Goal: Browse casually

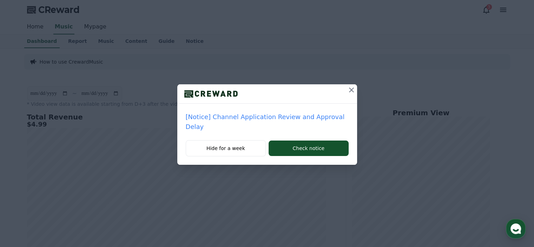
click at [350, 90] on icon at bounding box center [351, 90] width 8 height 8
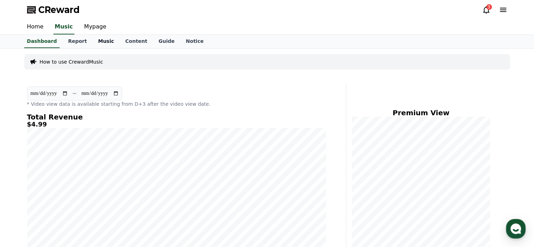
click at [102, 44] on link "Music" at bounding box center [105, 41] width 27 height 13
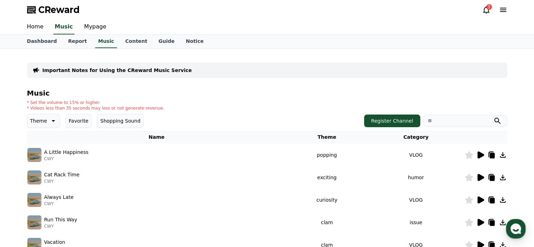
click at [482, 155] on icon at bounding box center [481, 154] width 7 height 7
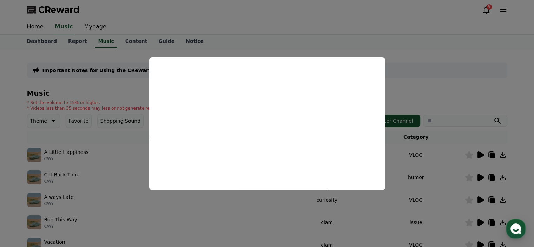
click at [421, 81] on button "close modal" at bounding box center [267, 123] width 534 height 247
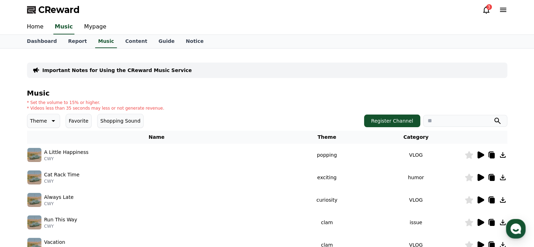
click at [478, 180] on icon at bounding box center [481, 177] width 7 height 7
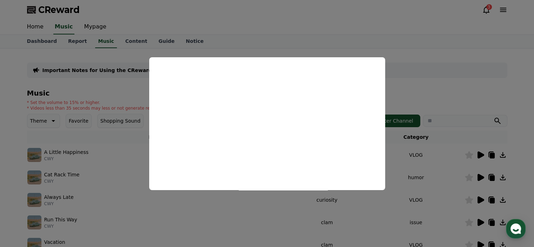
click at [420, 82] on button "close modal" at bounding box center [267, 123] width 534 height 247
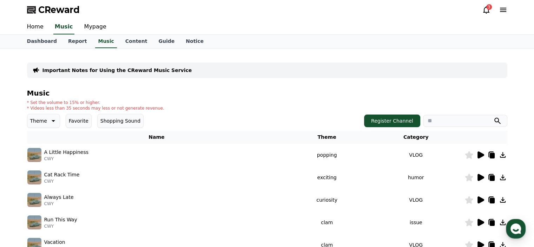
click at [504, 177] on icon at bounding box center [503, 178] width 6 height 6
click at [480, 199] on icon at bounding box center [481, 199] width 7 height 7
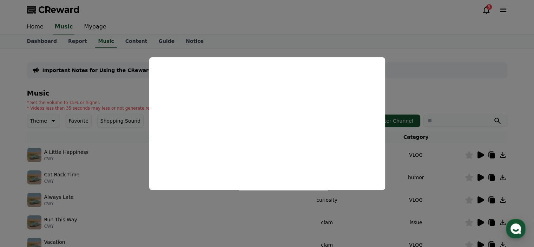
click at [413, 76] on button "close modal" at bounding box center [267, 123] width 534 height 247
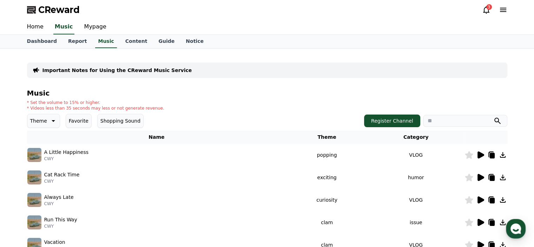
click at [470, 200] on icon at bounding box center [469, 200] width 8 height 8
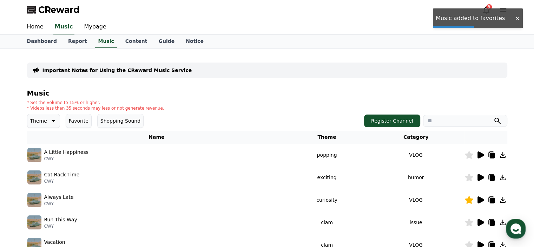
click at [480, 222] on icon at bounding box center [481, 222] width 7 height 7
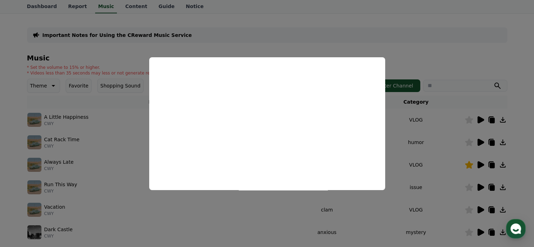
scroll to position [70, 0]
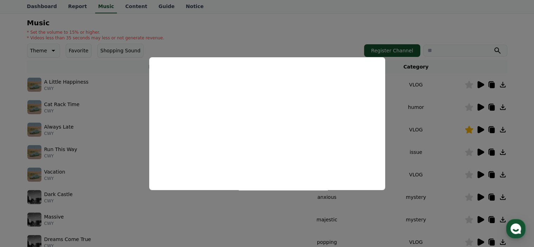
click at [416, 126] on button "close modal" at bounding box center [267, 123] width 534 height 247
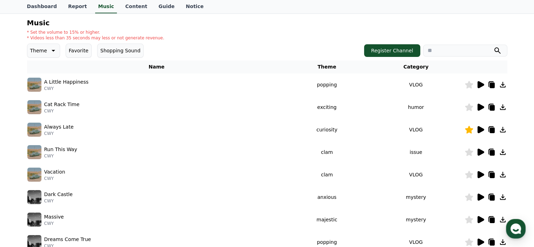
click at [481, 152] on icon at bounding box center [481, 152] width 7 height 7
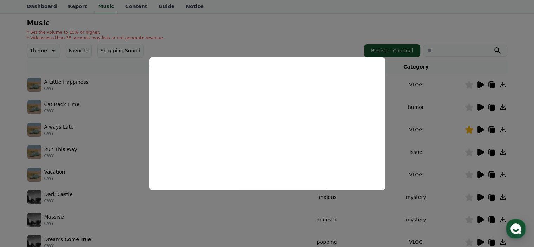
click at [405, 140] on button "close modal" at bounding box center [267, 123] width 534 height 247
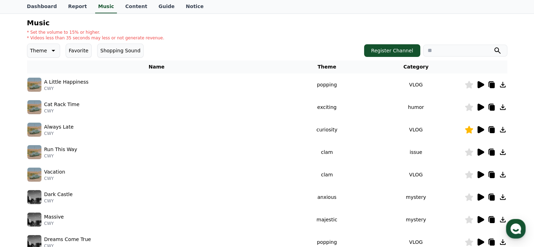
click at [481, 195] on icon at bounding box center [481, 197] width 7 height 7
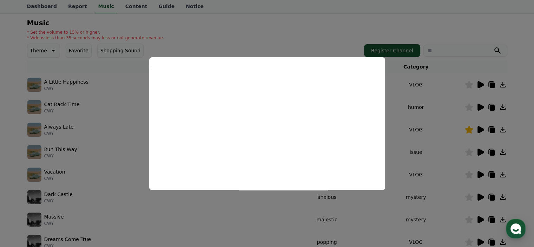
click at [408, 135] on button "close modal" at bounding box center [267, 123] width 534 height 247
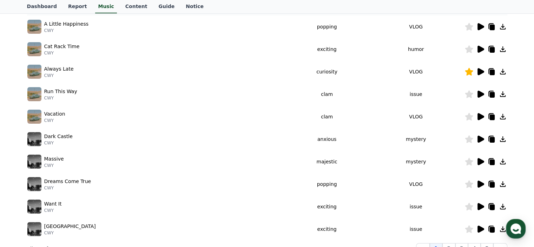
scroll to position [141, 0]
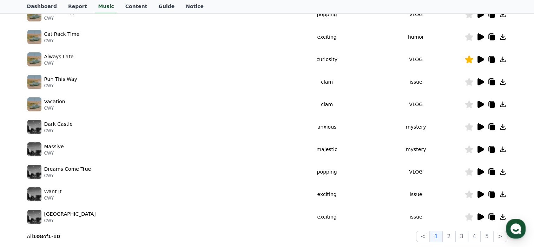
click at [479, 128] on icon at bounding box center [481, 126] width 7 height 7
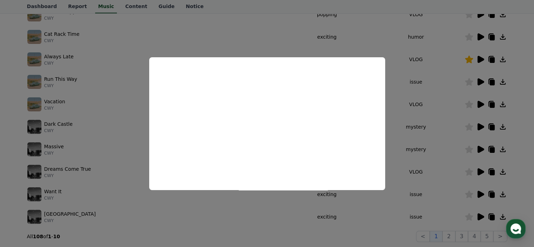
click at [428, 144] on button "close modal" at bounding box center [267, 123] width 534 height 247
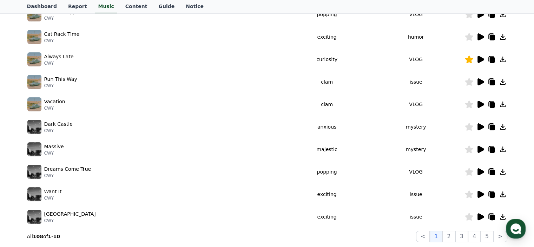
scroll to position [176, 0]
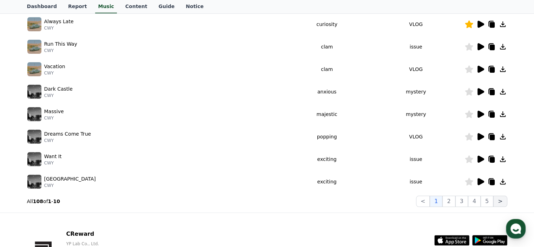
click at [500, 202] on button ">" at bounding box center [501, 201] width 14 height 11
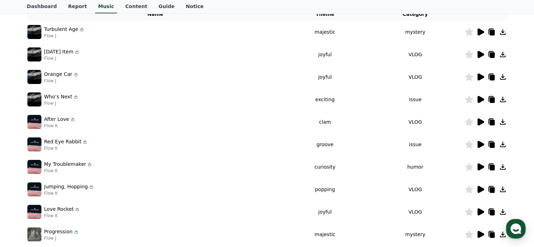
scroll to position [105, 0]
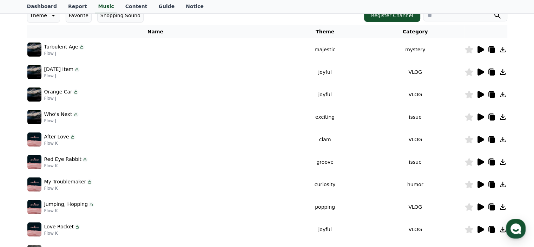
click at [481, 50] on icon at bounding box center [481, 49] width 7 height 7
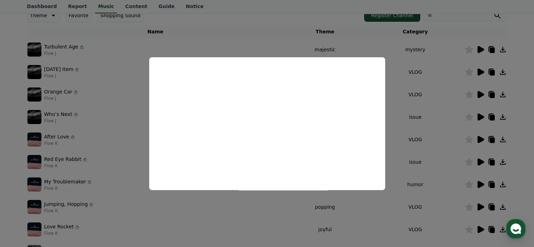
click at [408, 84] on button "close modal" at bounding box center [267, 123] width 534 height 247
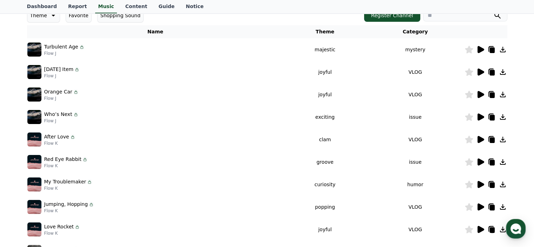
click at [482, 184] on icon at bounding box center [481, 184] width 7 height 7
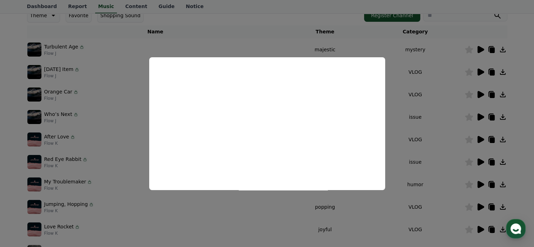
click at [433, 133] on button "close modal" at bounding box center [267, 123] width 534 height 247
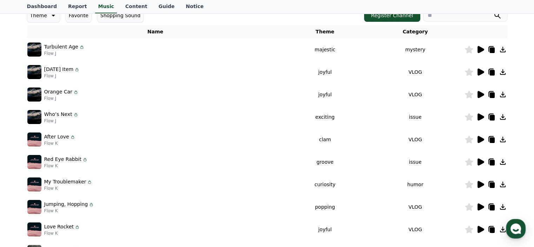
click at [481, 183] on icon at bounding box center [481, 184] width 7 height 7
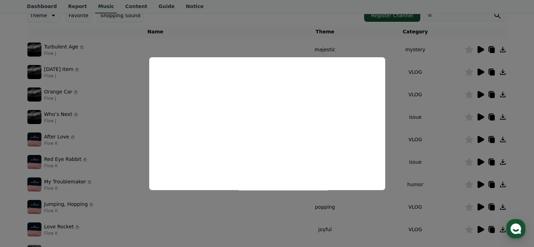
click at [413, 111] on button "close modal" at bounding box center [267, 123] width 534 height 247
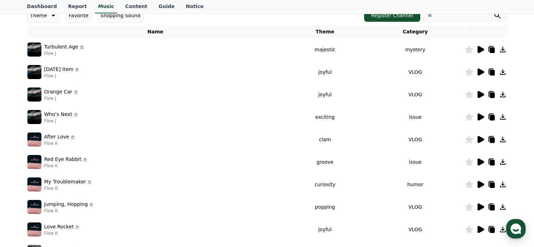
click at [502, 182] on icon at bounding box center [503, 185] width 6 height 6
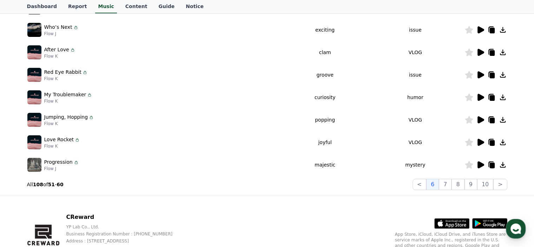
scroll to position [176, 0]
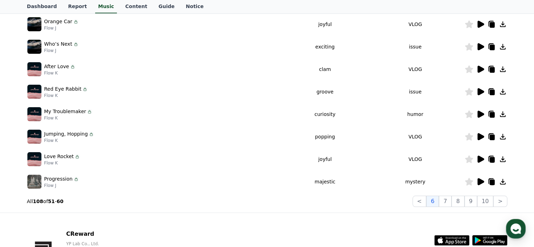
click at [480, 160] on icon at bounding box center [481, 159] width 7 height 7
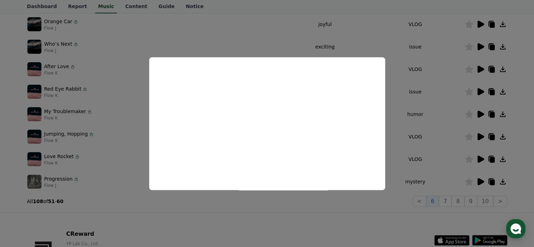
click at [411, 148] on button "close modal" at bounding box center [267, 123] width 534 height 247
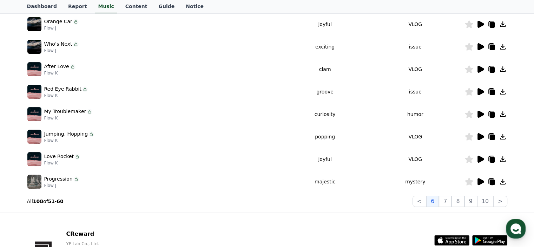
click at [479, 136] on icon at bounding box center [481, 136] width 7 height 7
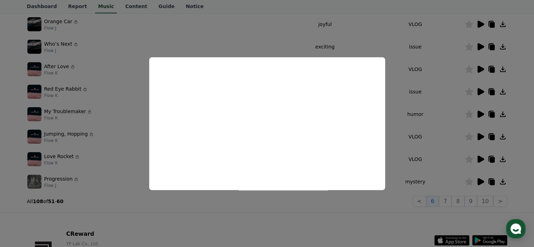
click at [422, 142] on button "close modal" at bounding box center [267, 123] width 534 height 247
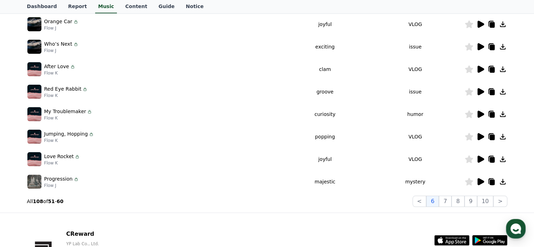
click at [480, 157] on icon at bounding box center [481, 159] width 7 height 7
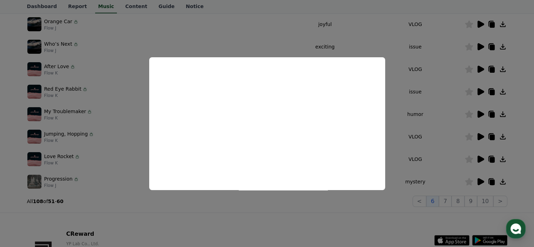
click at [418, 131] on button "close modal" at bounding box center [267, 123] width 534 height 247
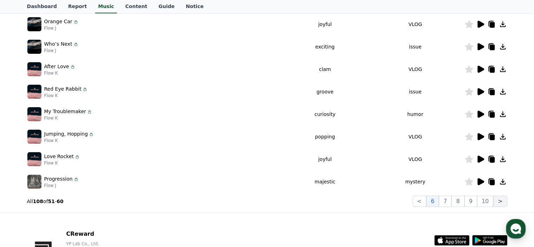
click at [504, 201] on button ">" at bounding box center [501, 201] width 14 height 11
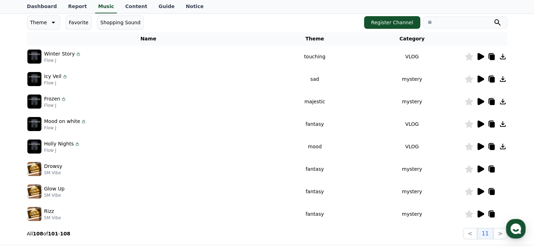
scroll to position [141, 0]
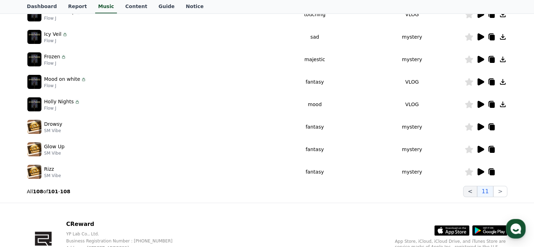
click at [470, 192] on button "<" at bounding box center [470, 191] width 14 height 11
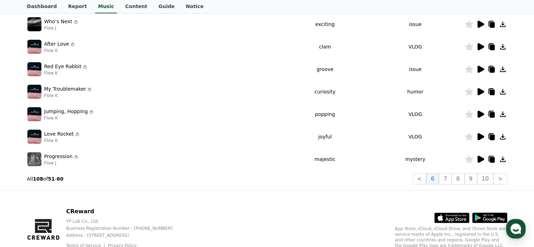
scroll to position [211, 0]
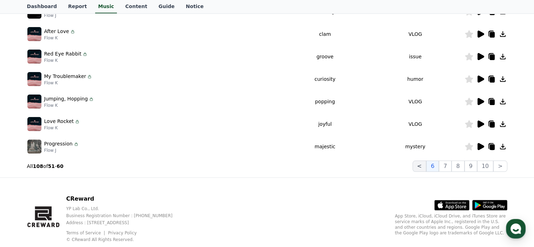
click at [422, 166] on button "<" at bounding box center [420, 166] width 14 height 11
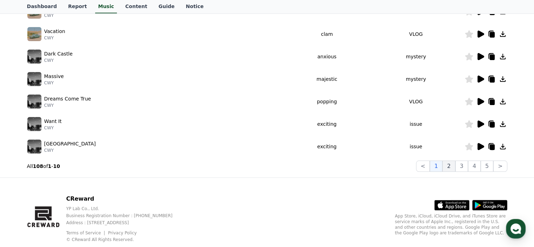
click at [454, 165] on button "2" at bounding box center [449, 166] width 13 height 11
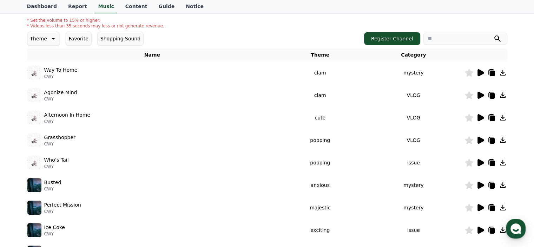
scroll to position [70, 0]
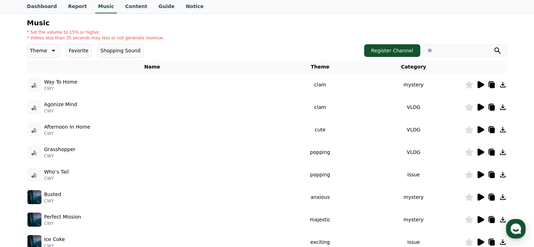
click at [481, 105] on icon at bounding box center [481, 107] width 7 height 7
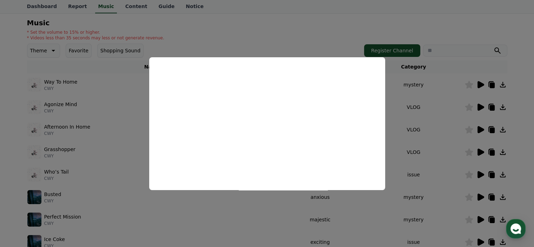
click at [408, 131] on button "close modal" at bounding box center [267, 123] width 534 height 247
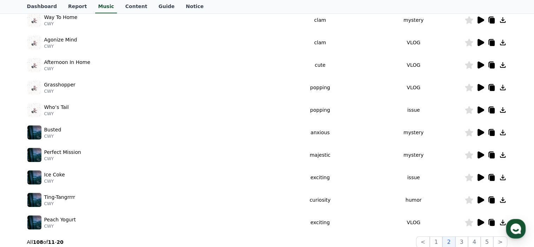
scroll to position [141, 0]
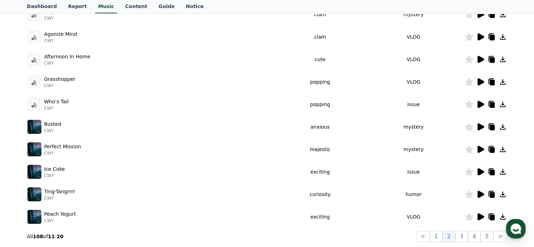
click at [481, 171] on icon at bounding box center [481, 171] width 7 height 7
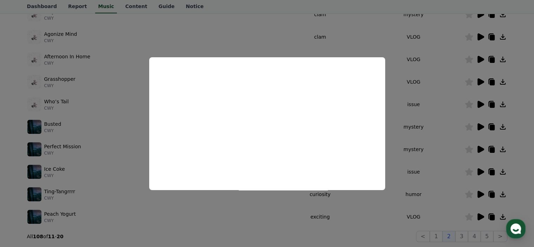
click at [424, 135] on button "close modal" at bounding box center [267, 123] width 534 height 247
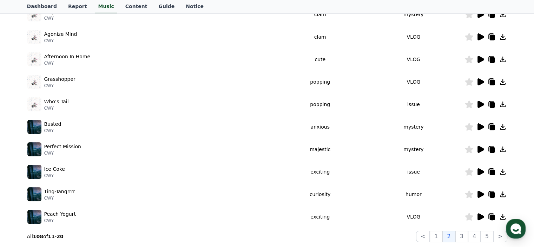
click at [482, 195] on icon at bounding box center [481, 194] width 7 height 7
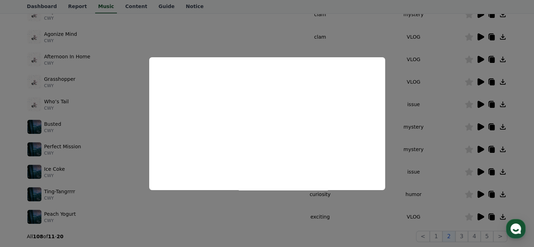
click at [422, 143] on button "close modal" at bounding box center [267, 123] width 534 height 247
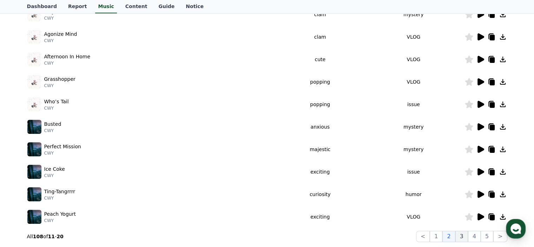
click at [466, 237] on button "3" at bounding box center [462, 236] width 13 height 11
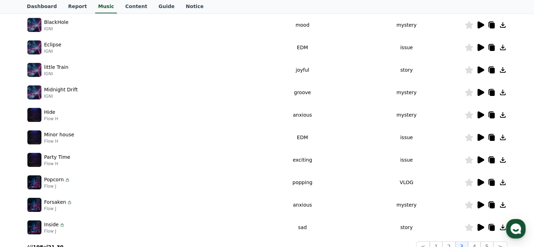
scroll to position [176, 0]
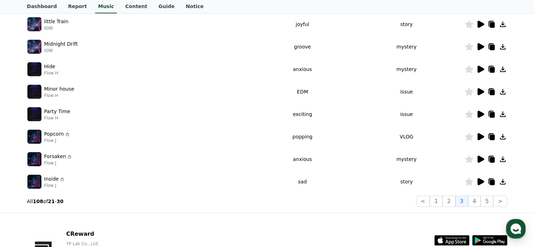
click at [481, 181] on icon at bounding box center [481, 181] width 7 height 7
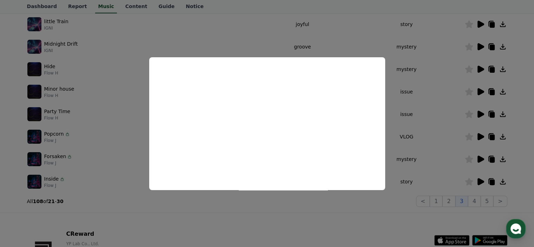
click at [413, 121] on button "close modal" at bounding box center [267, 123] width 534 height 247
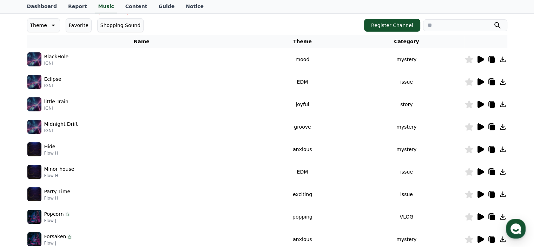
scroll to position [70, 0]
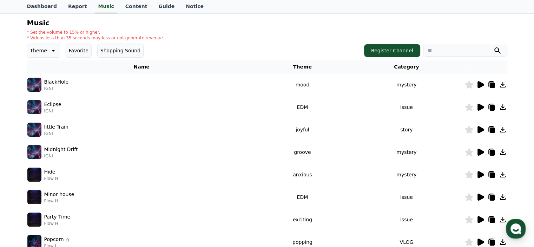
click at [482, 106] on icon at bounding box center [481, 107] width 7 height 7
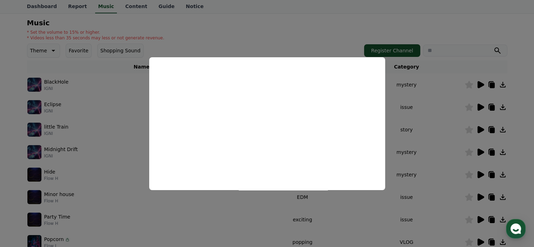
click at [428, 154] on button "close modal" at bounding box center [267, 123] width 534 height 247
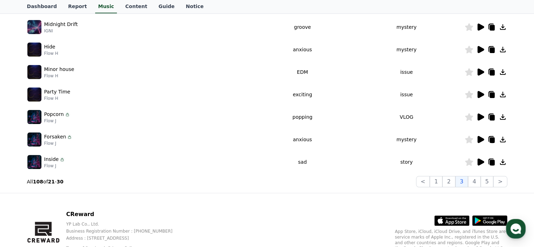
scroll to position [211, 0]
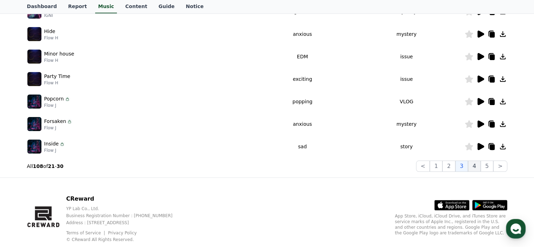
click at [475, 166] on button "4" at bounding box center [474, 166] width 13 height 11
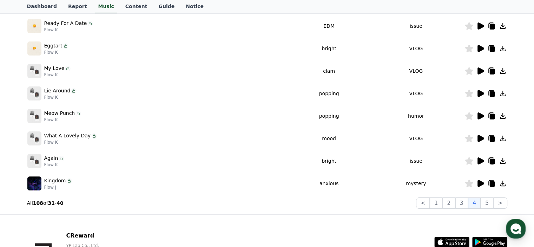
scroll to position [176, 0]
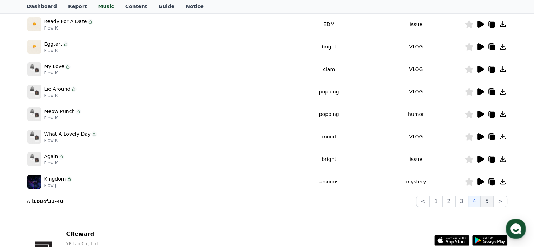
click at [490, 201] on button "5" at bounding box center [487, 201] width 13 height 11
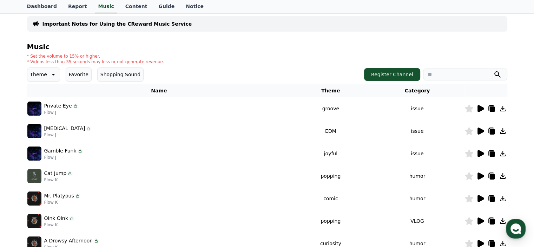
scroll to position [35, 0]
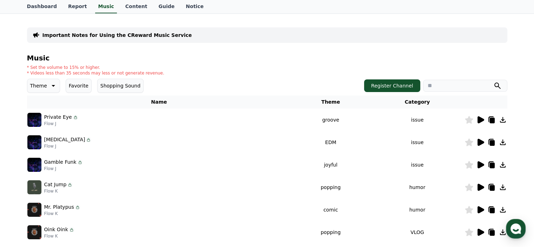
click at [481, 121] on icon at bounding box center [481, 119] width 7 height 7
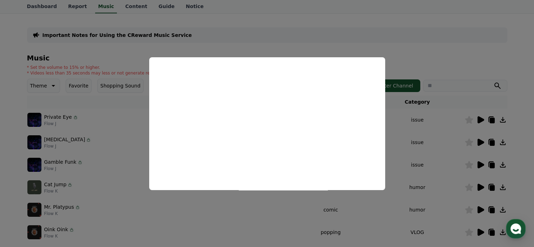
click at [408, 140] on button "close modal" at bounding box center [267, 123] width 534 height 247
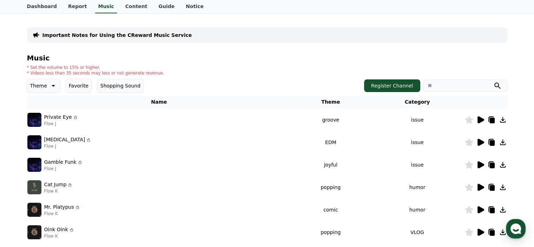
click at [480, 142] on icon at bounding box center [481, 142] width 7 height 7
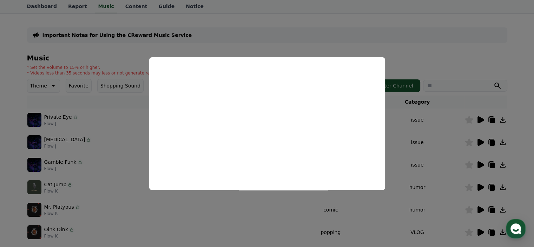
click at [428, 157] on button "close modal" at bounding box center [267, 123] width 534 height 247
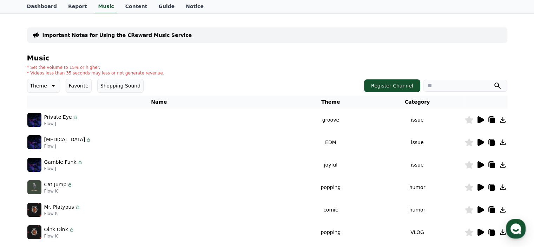
click at [501, 142] on icon at bounding box center [503, 142] width 6 height 6
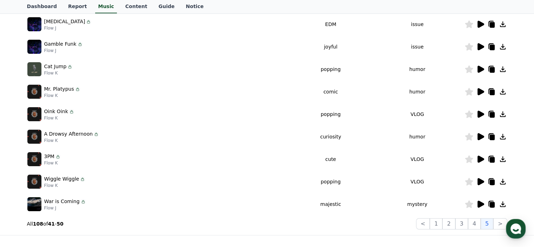
scroll to position [176, 0]
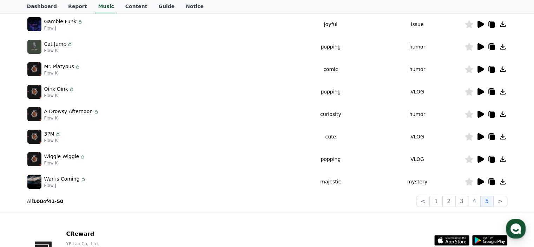
click at [480, 67] on icon at bounding box center [481, 69] width 7 height 7
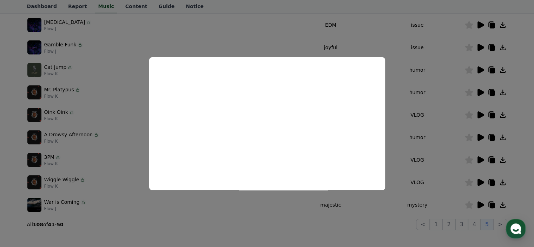
scroll to position [141, 0]
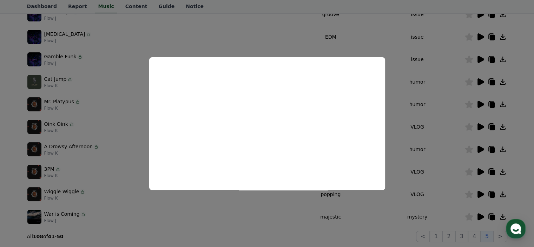
click at [419, 119] on button "close modal" at bounding box center [267, 123] width 534 height 247
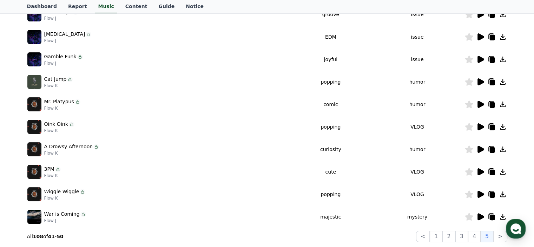
click at [479, 105] on icon at bounding box center [481, 104] width 7 height 7
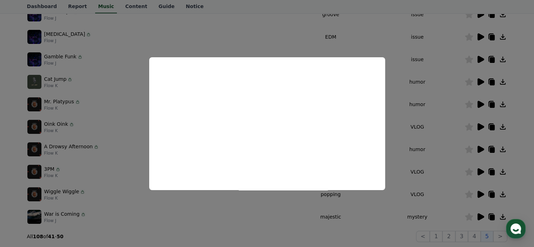
click at [428, 111] on button "close modal" at bounding box center [267, 123] width 534 height 247
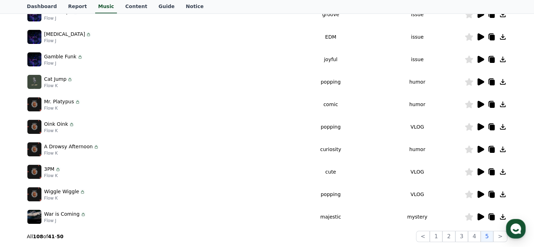
click at [480, 80] on icon at bounding box center [481, 81] width 7 height 7
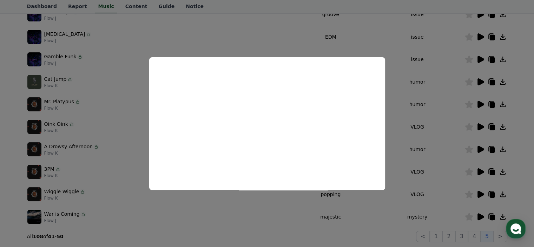
click at [432, 112] on button "close modal" at bounding box center [267, 123] width 534 height 247
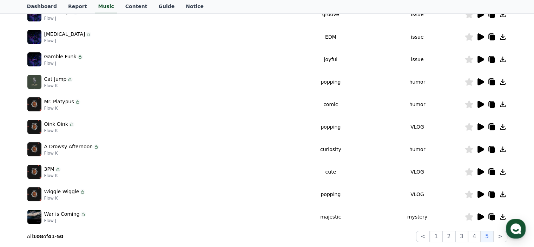
click at [505, 81] on icon at bounding box center [503, 82] width 8 height 8
click at [479, 104] on icon at bounding box center [481, 104] width 7 height 7
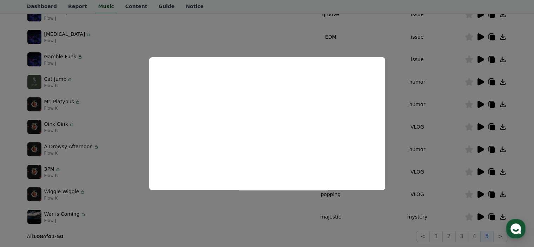
click at [417, 136] on button "close modal" at bounding box center [267, 123] width 534 height 247
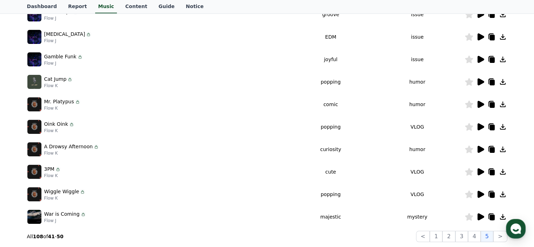
click at [481, 148] on icon at bounding box center [481, 149] width 7 height 7
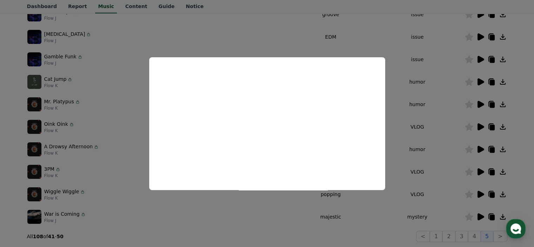
click at [413, 130] on button "close modal" at bounding box center [267, 123] width 534 height 247
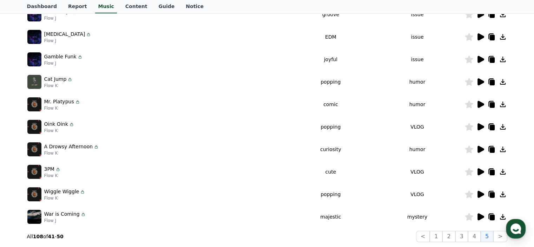
click at [482, 102] on icon at bounding box center [480, 104] width 8 height 8
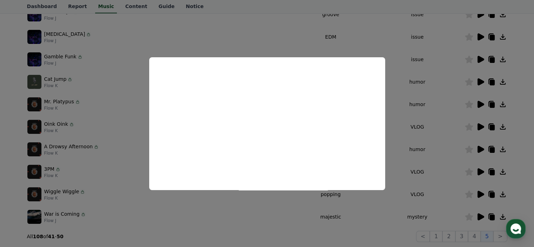
click at [400, 130] on button "close modal" at bounding box center [267, 123] width 534 height 247
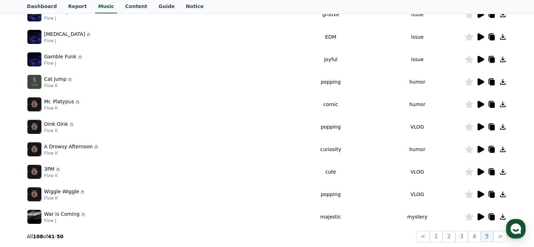
click at [482, 147] on icon at bounding box center [480, 149] width 8 height 8
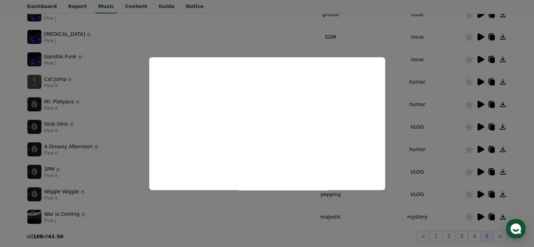
click at [422, 112] on button "close modal" at bounding box center [267, 123] width 534 height 247
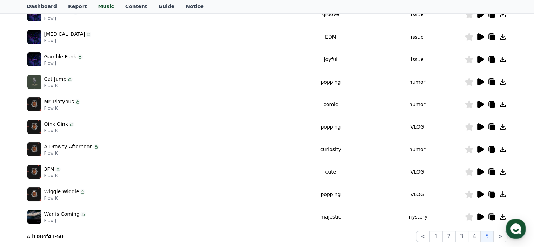
click at [501, 148] on icon at bounding box center [503, 149] width 8 height 8
